Goal: Information Seeking & Learning: Learn about a topic

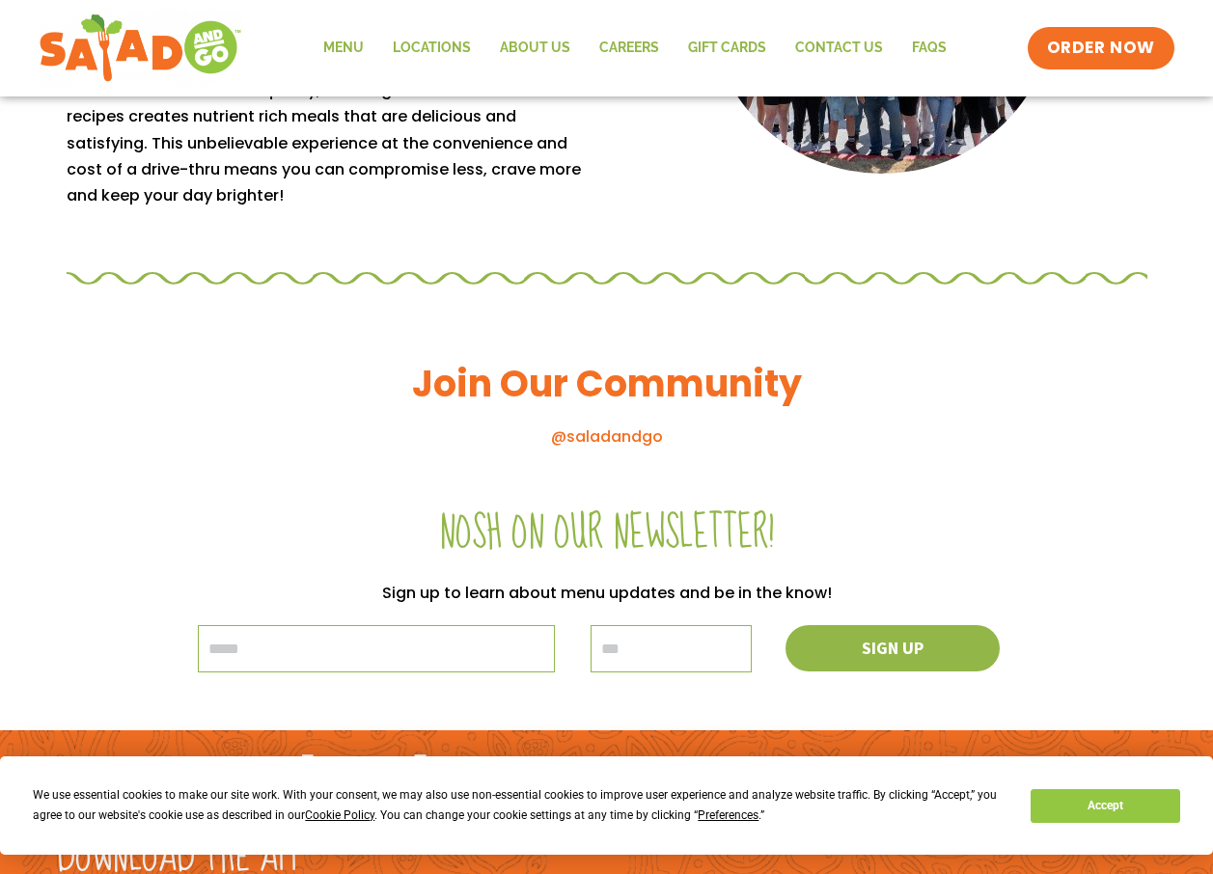
scroll to position [2073, 0]
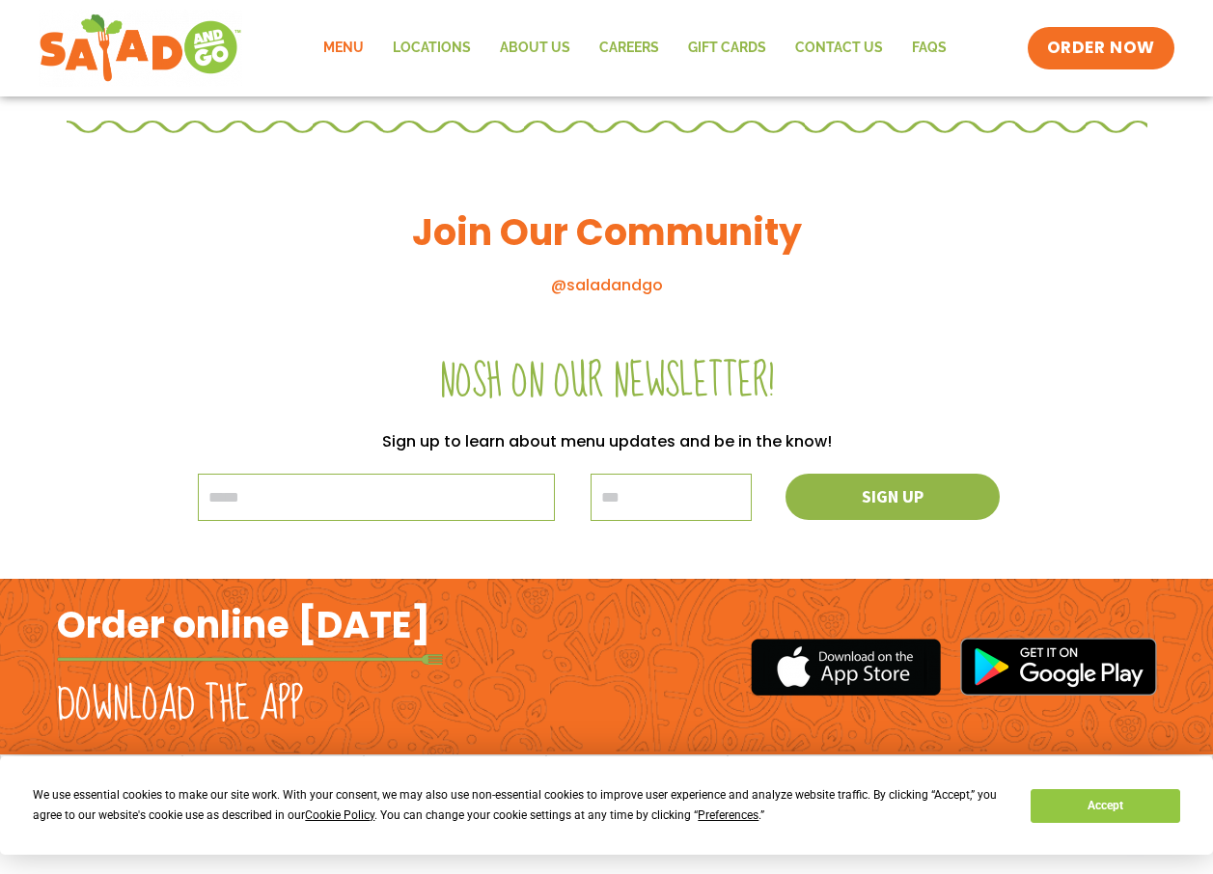
click at [348, 45] on link "Menu" at bounding box center [343, 48] width 69 height 44
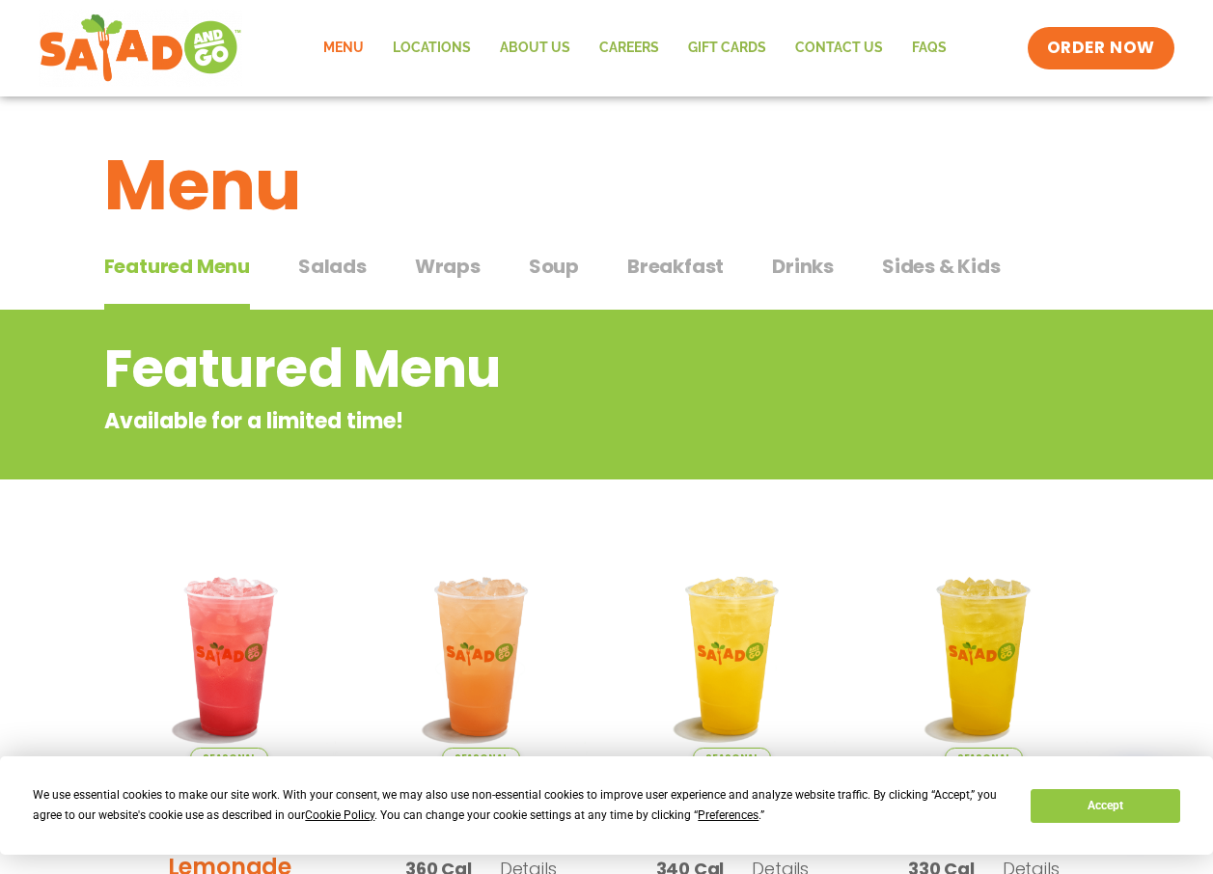
click at [459, 265] on span "Wraps" at bounding box center [448, 266] width 66 height 29
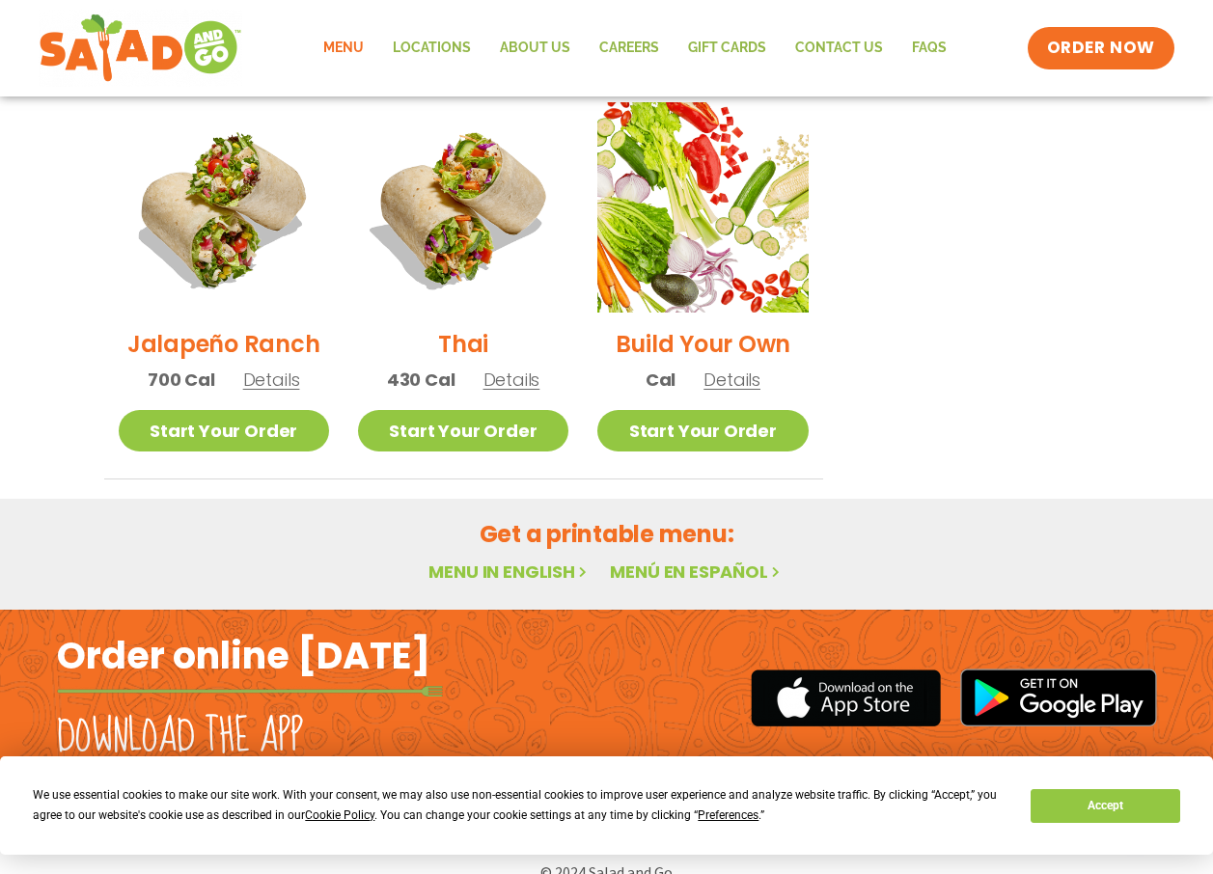
scroll to position [1420, 0]
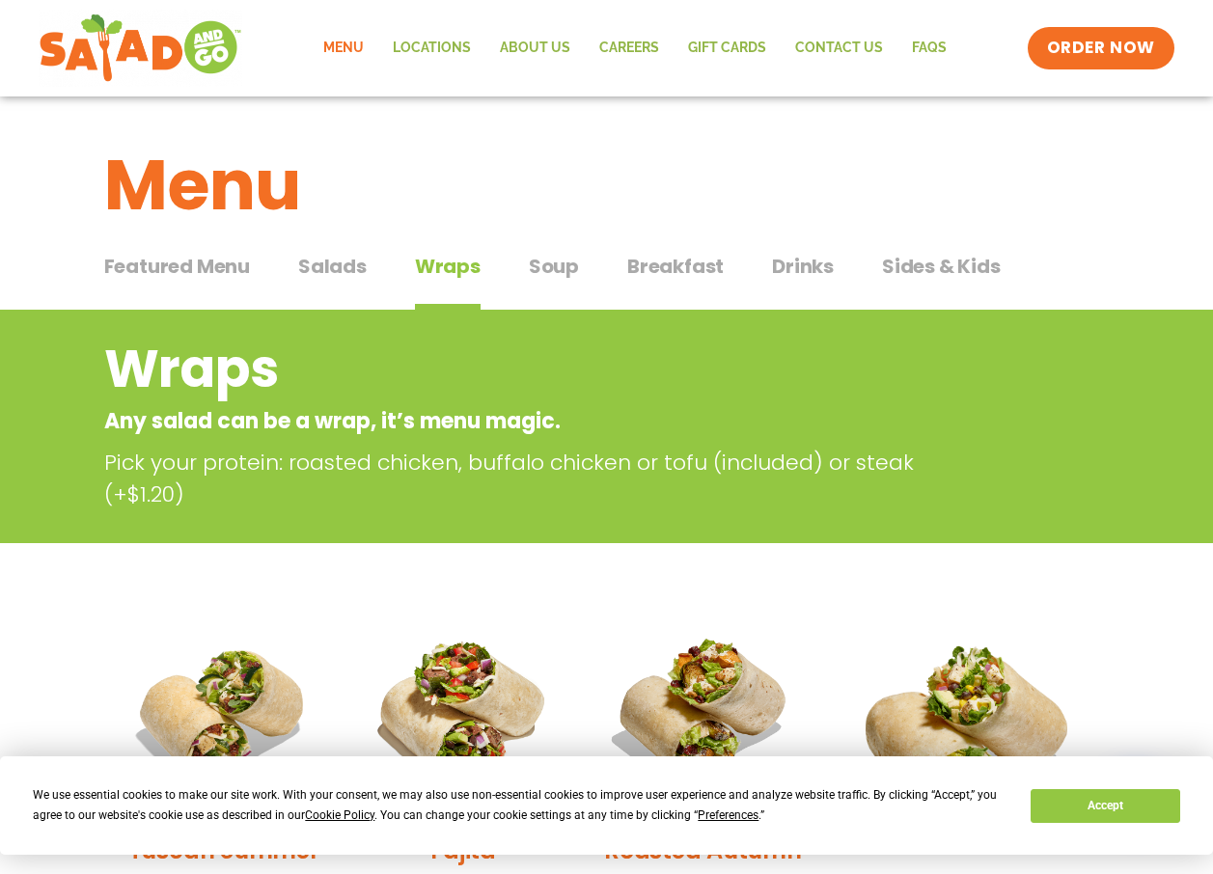
click at [659, 269] on span "Breakfast" at bounding box center [675, 266] width 96 height 29
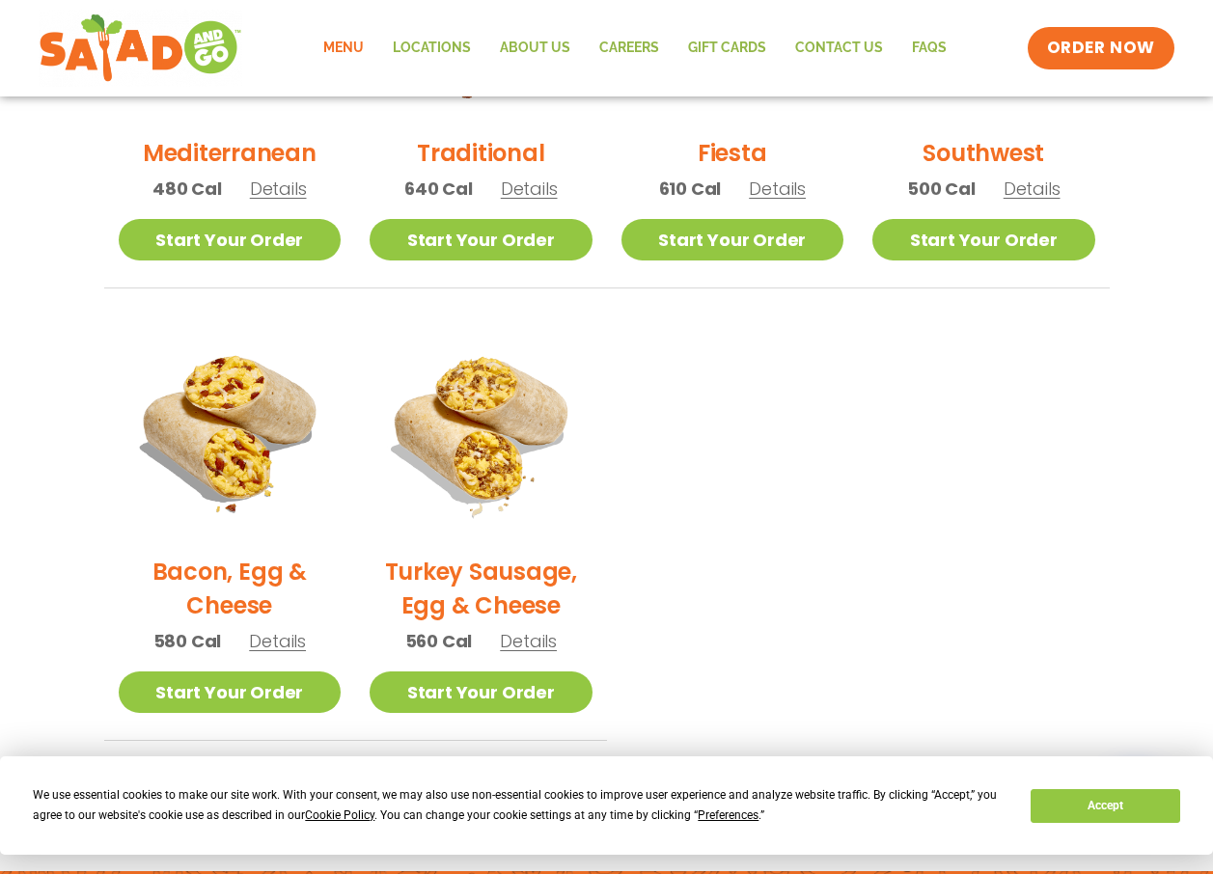
scroll to position [772, 0]
